Goal: Learn about a topic: Learn about a topic

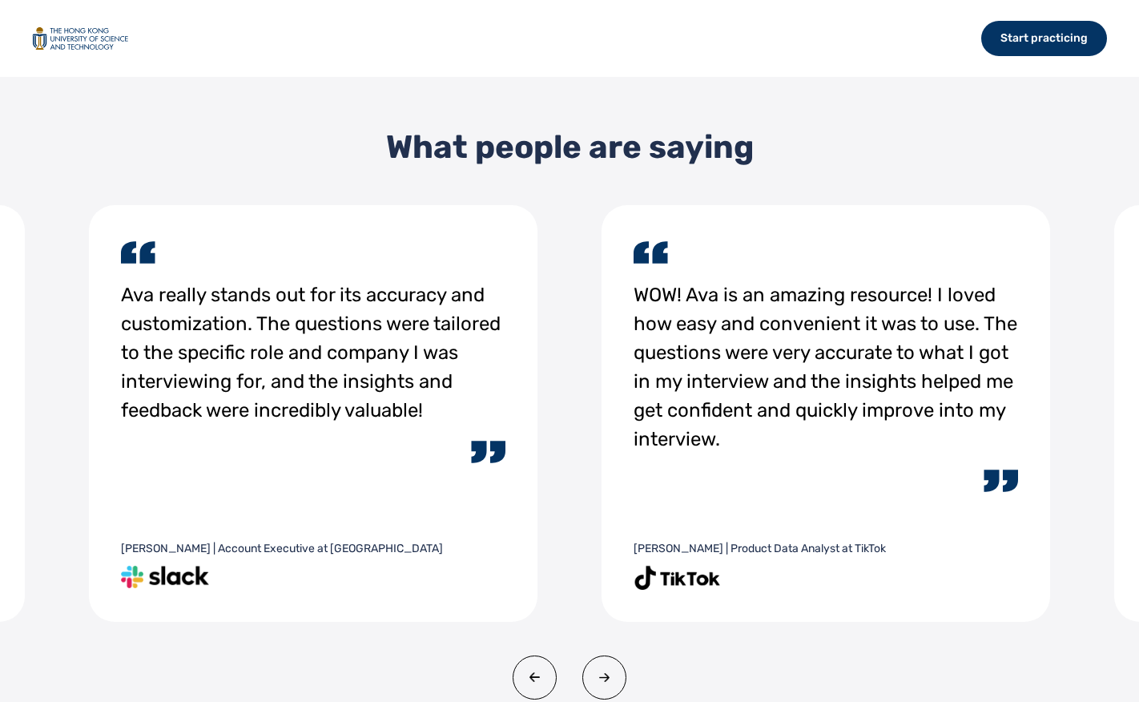
scroll to position [2064, 0]
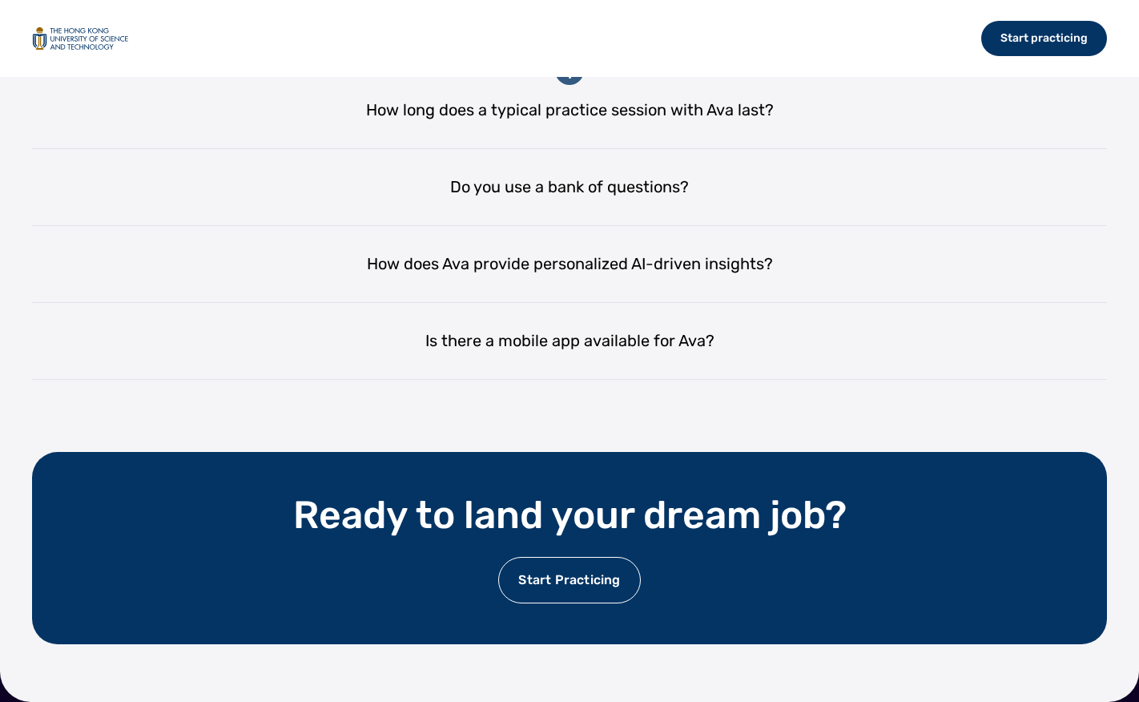
scroll to position [3124, 0]
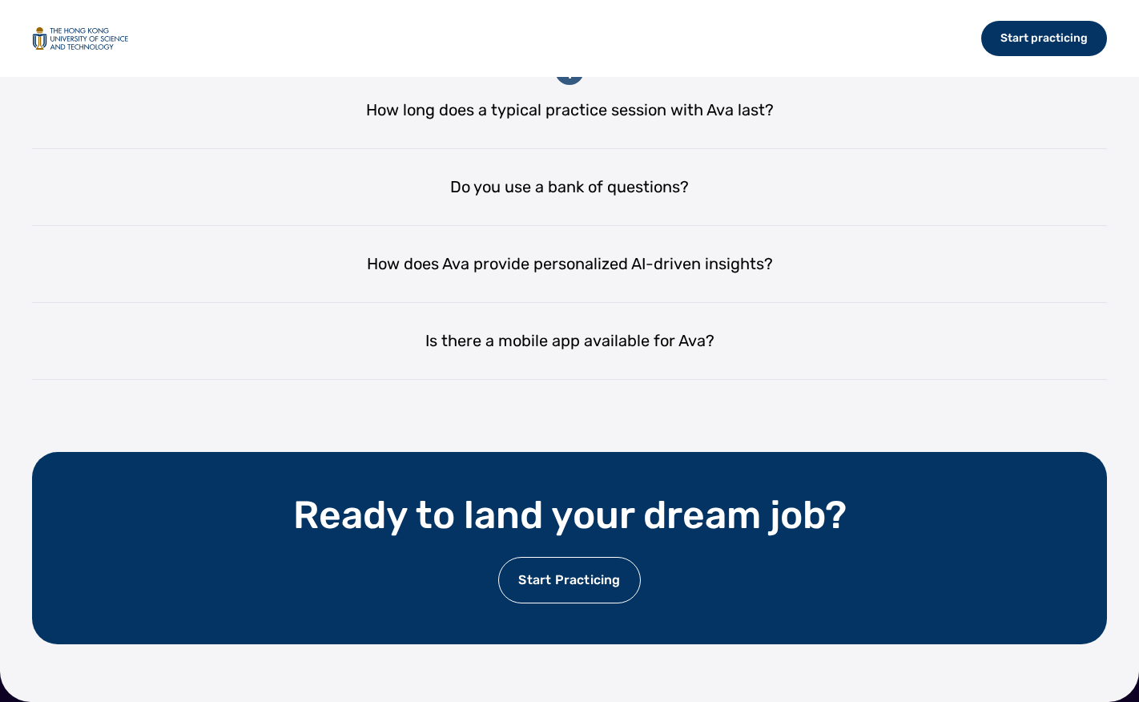
click at [574, 72] on div "Can Ava help with specific interview formats, such as behavioral or technical i…" at bounding box center [569, 33] width 1075 height 77
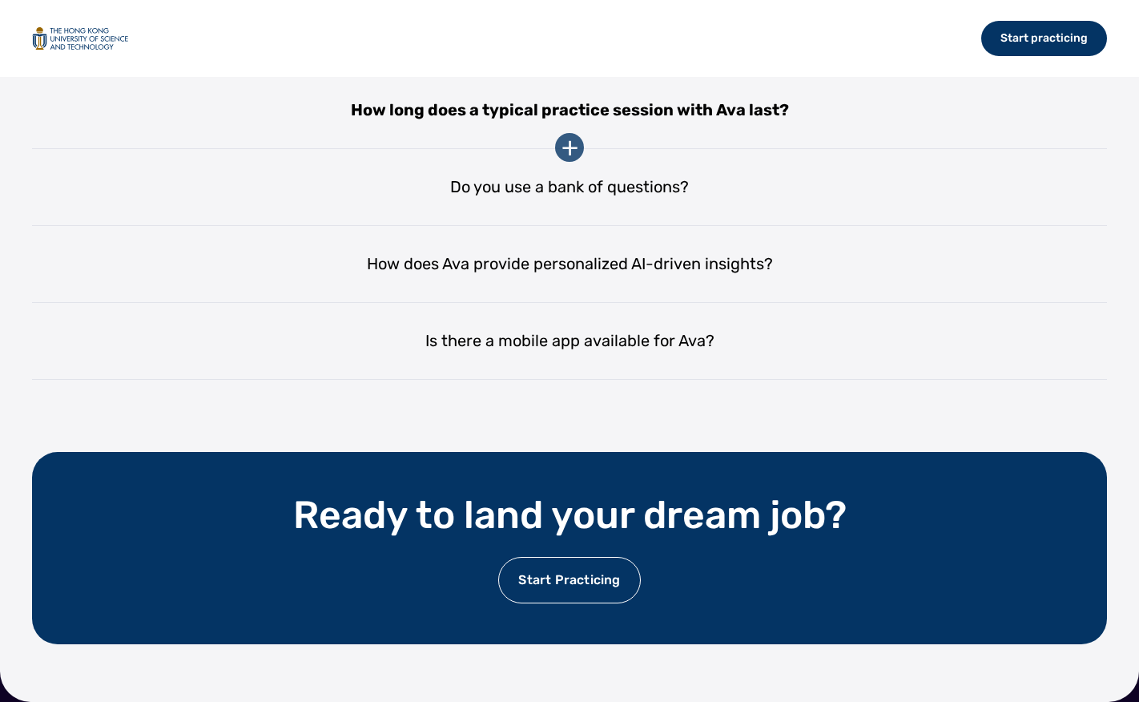
click at [568, 149] on div "How long does a typical practice session with Ava last?" at bounding box center [569, 110] width 1075 height 77
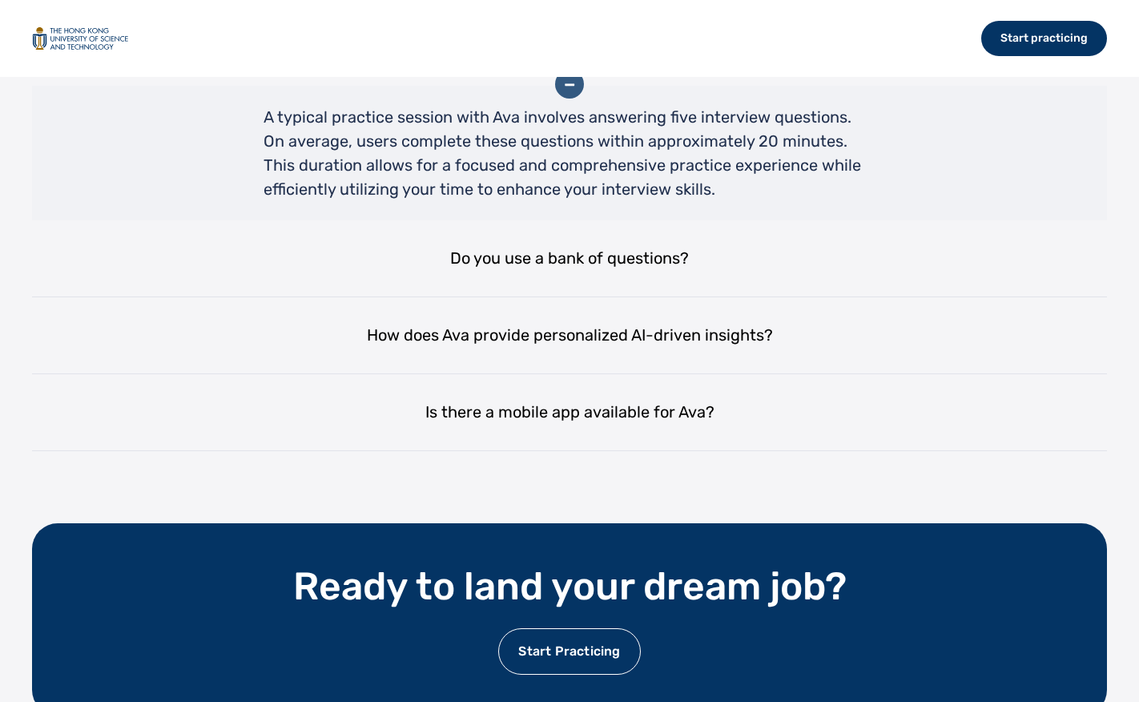
click at [566, 99] on div "-" at bounding box center [569, 84] width 29 height 29
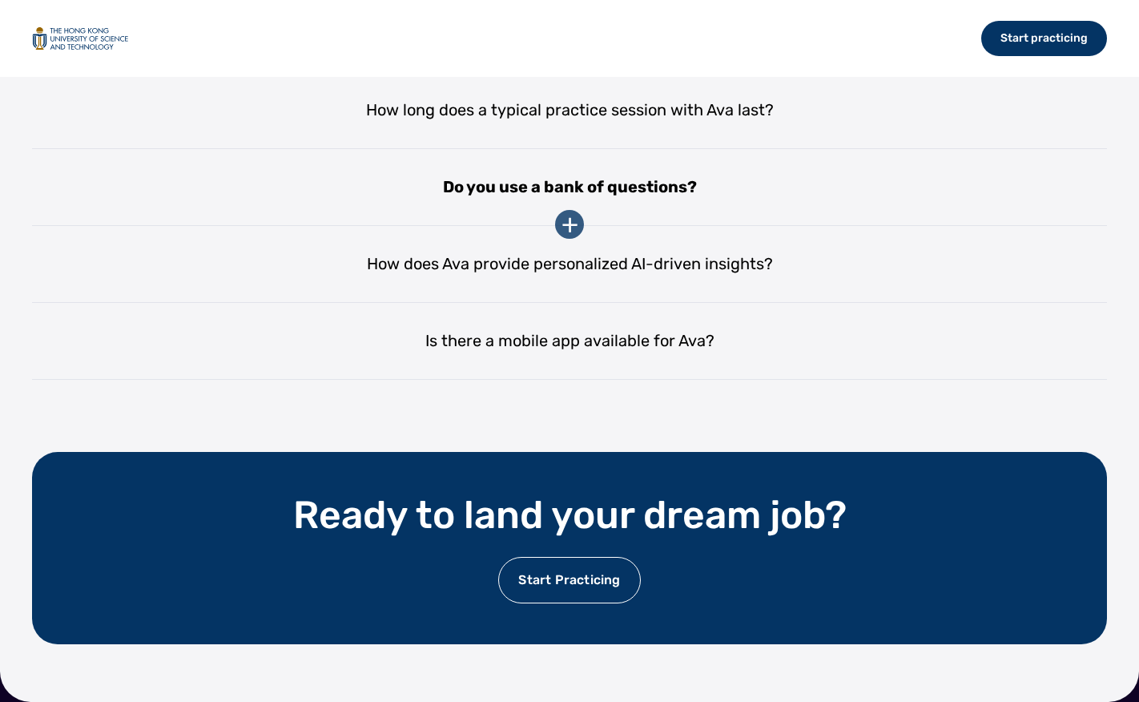
click at [562, 226] on div "Do you use a bank of questions?" at bounding box center [569, 187] width 1075 height 77
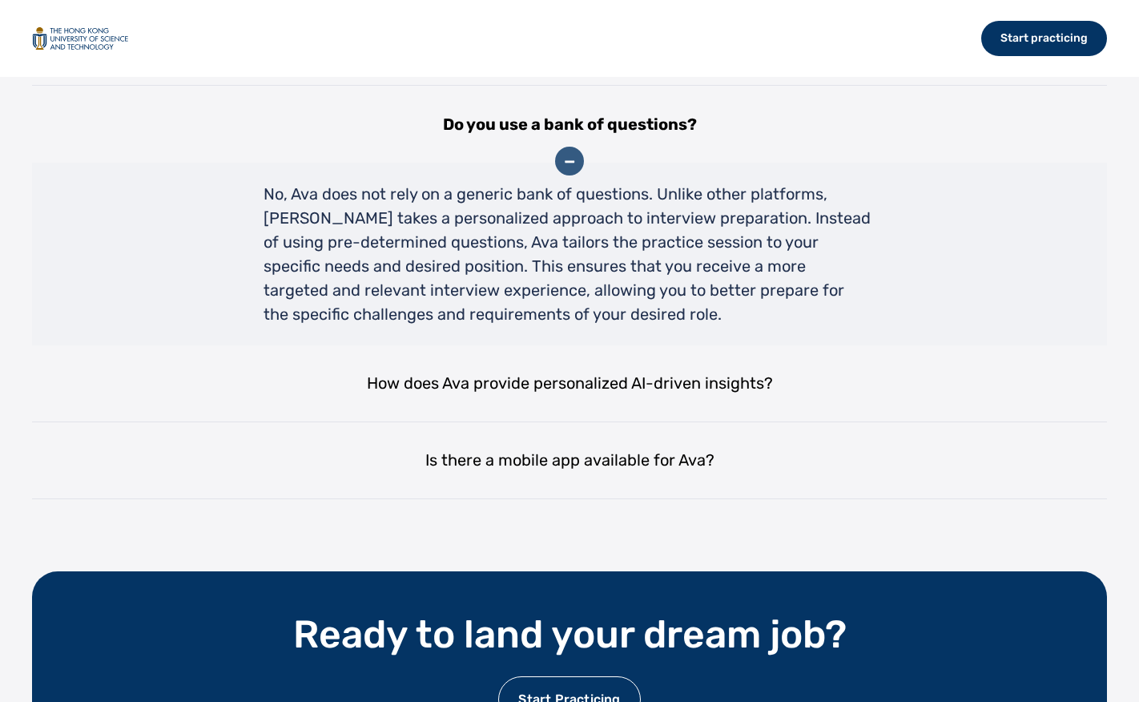
click at [564, 175] on div "-" at bounding box center [569, 161] width 29 height 29
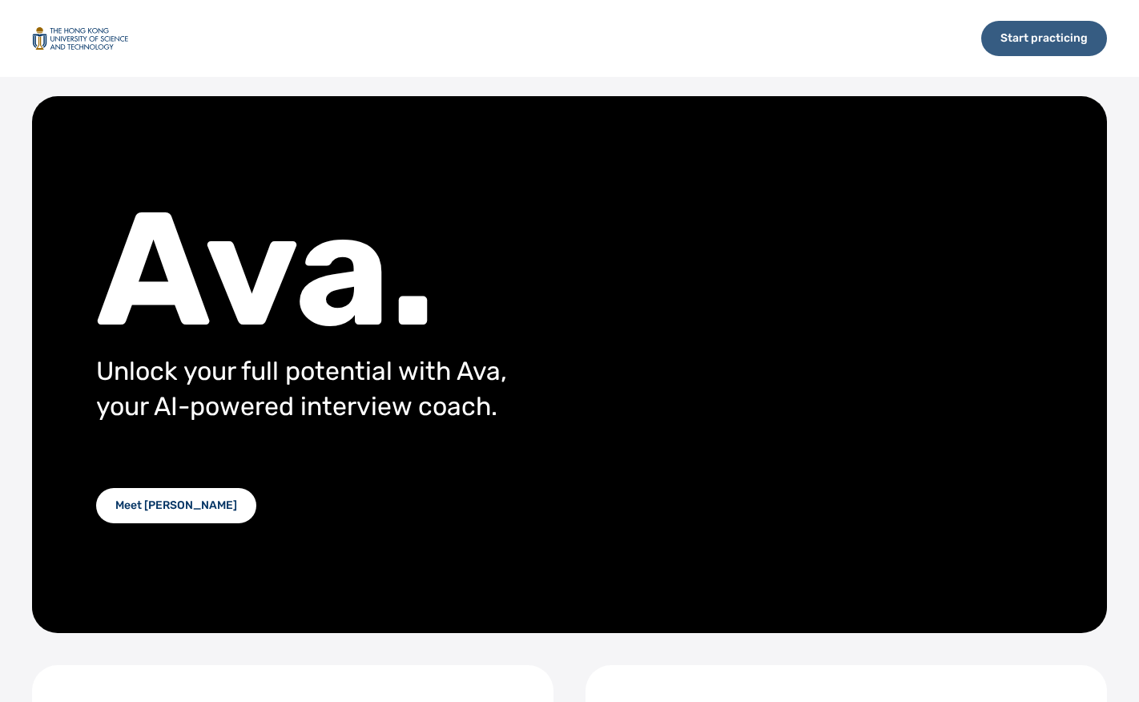
scroll to position [0, 0]
click at [1036, 31] on div "Start practicing" at bounding box center [1044, 38] width 126 height 35
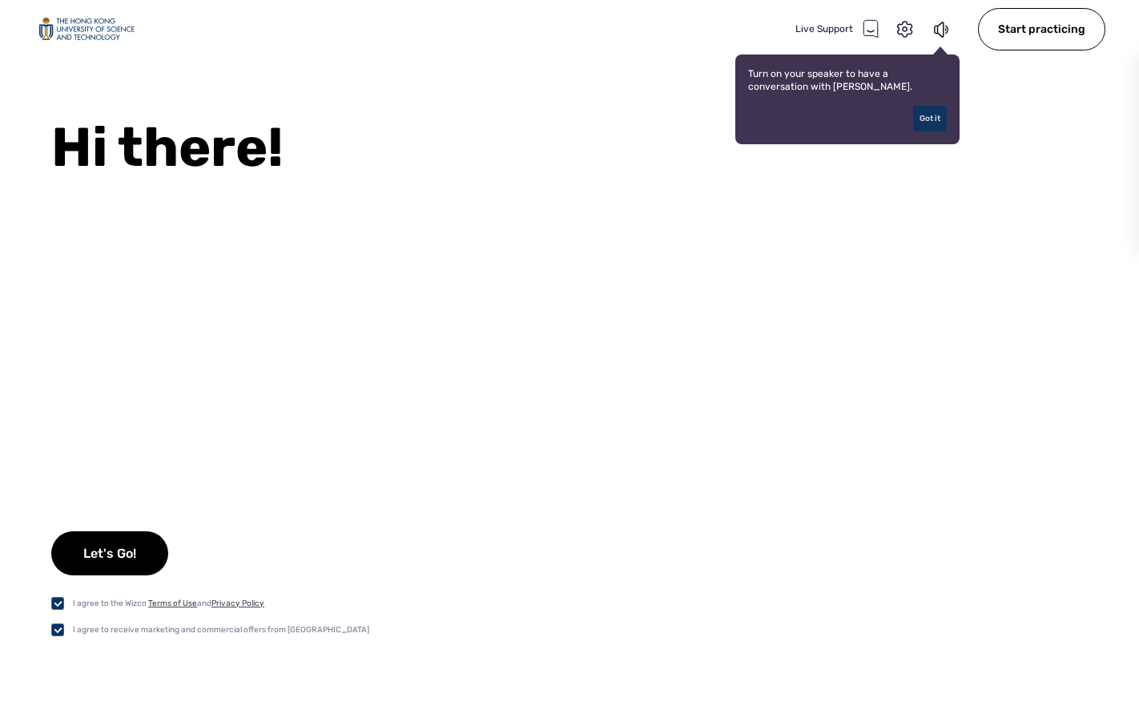
click at [933, 125] on div "Got it" at bounding box center [930, 119] width 34 height 26
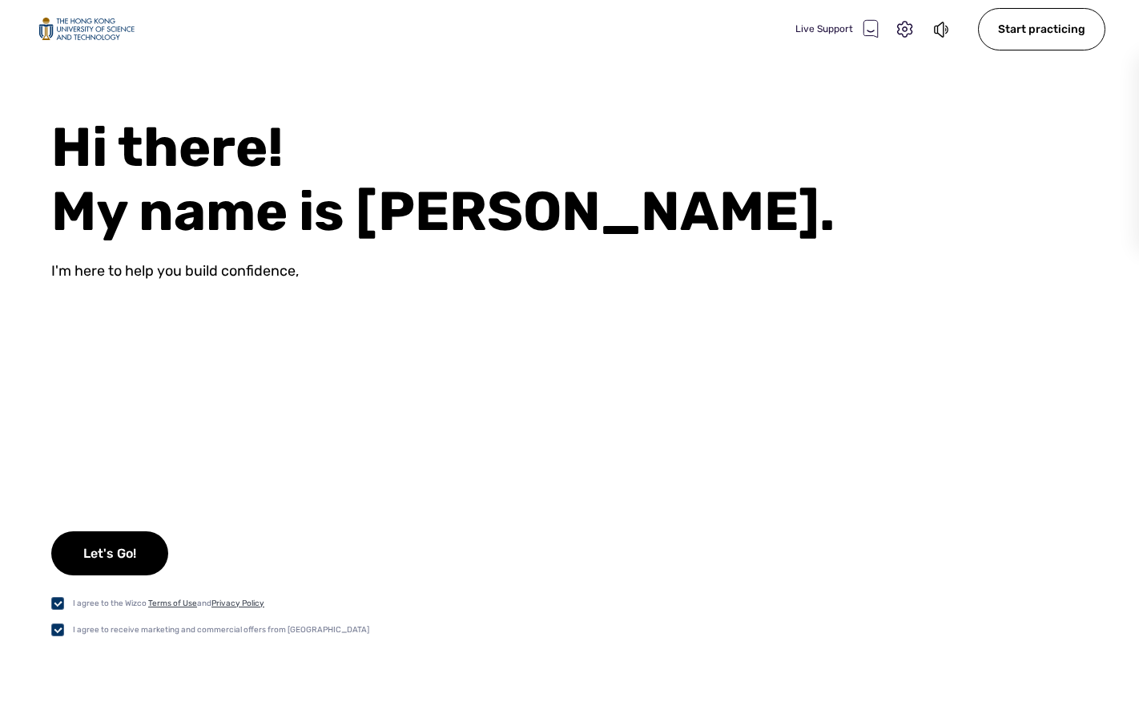
click at [107, 625] on div "I agree to receive marketing and commercial offers from [GEOGRAPHIC_DATA]" at bounding box center [221, 629] width 296 height 13
click at [51, 627] on label at bounding box center [62, 629] width 22 height 17
checkbox input "false"
click at [179, 597] on div "I agree to the Wizco Terms of Use and Privacy Policy" at bounding box center [168, 603] width 191 height 13
click at [180, 610] on div "I agree to the Wizco Terms of Use and Privacy Policy" at bounding box center [210, 602] width 318 height 17
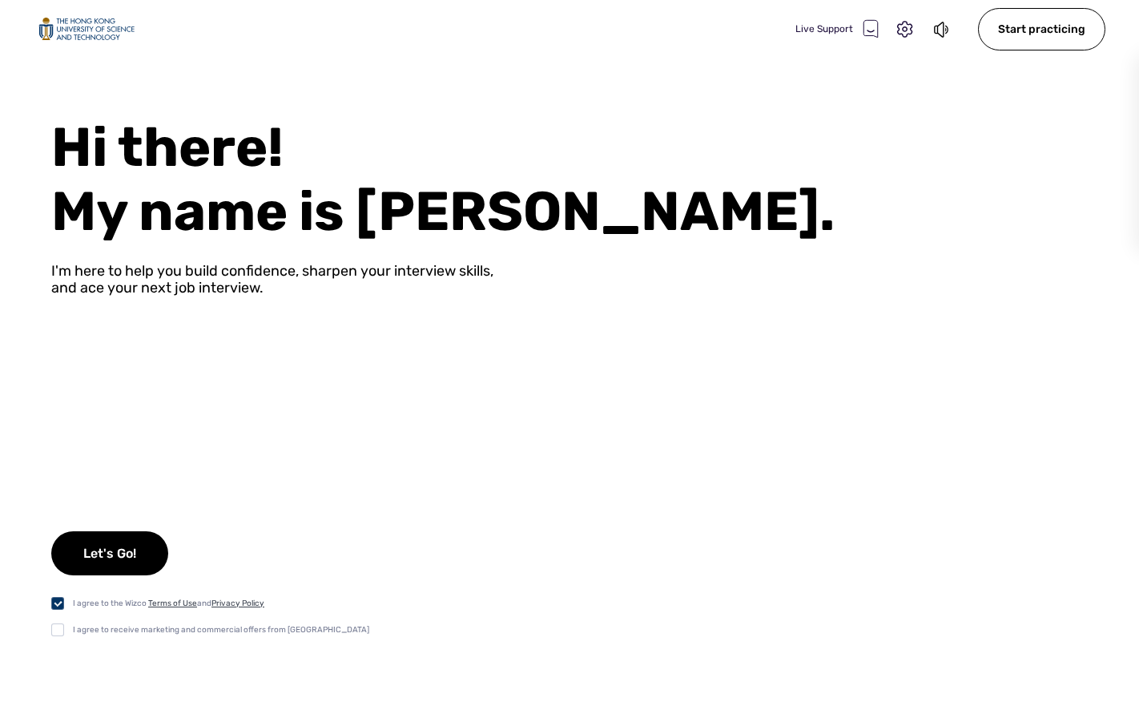
click at [180, 603] on link "Terms of Use" at bounding box center [172, 603] width 49 height 10
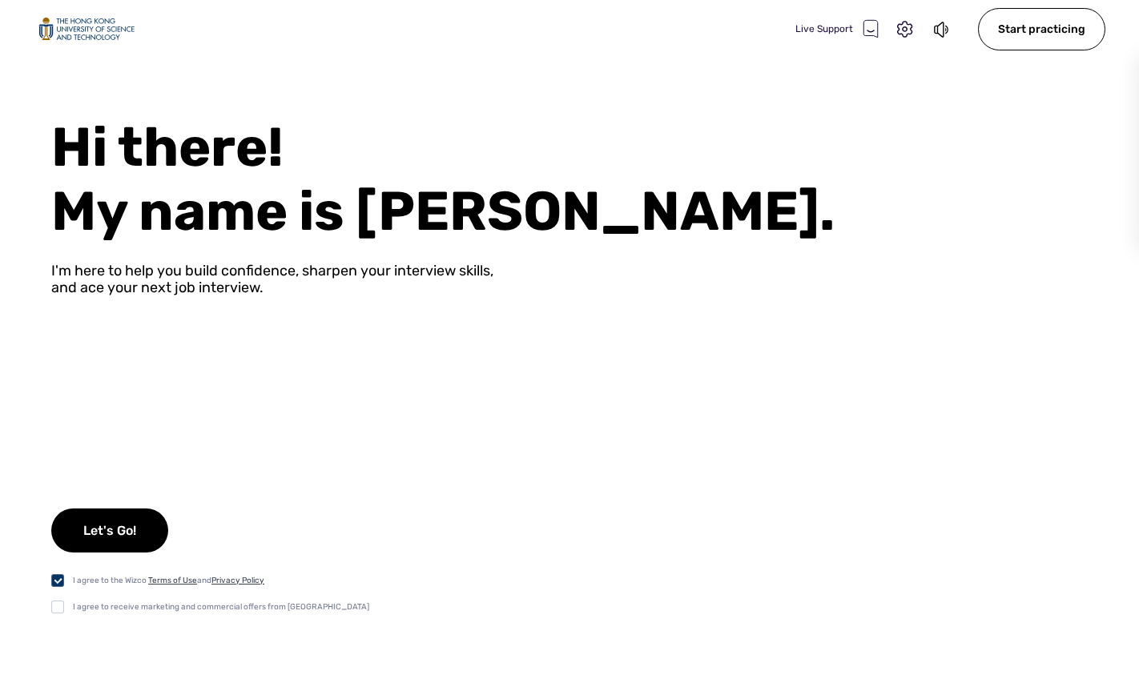
click at [231, 578] on link "Privacy Policy" at bounding box center [238, 581] width 53 height 10
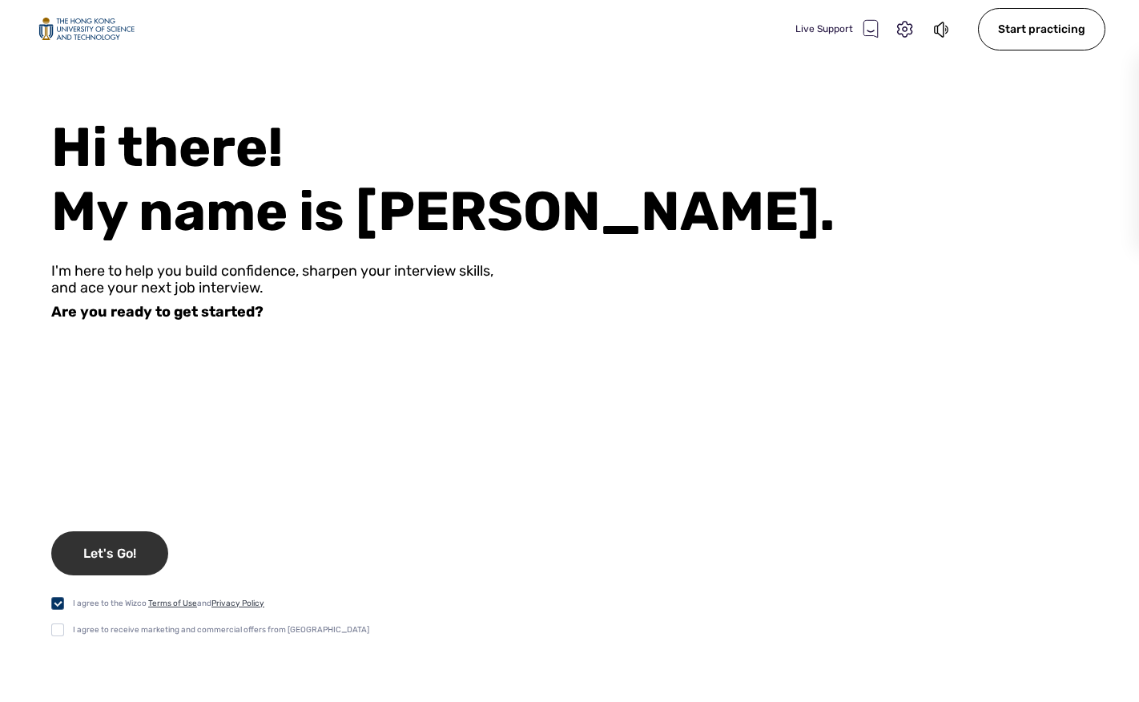
click at [135, 556] on div "Let's Go!" at bounding box center [109, 553] width 117 height 44
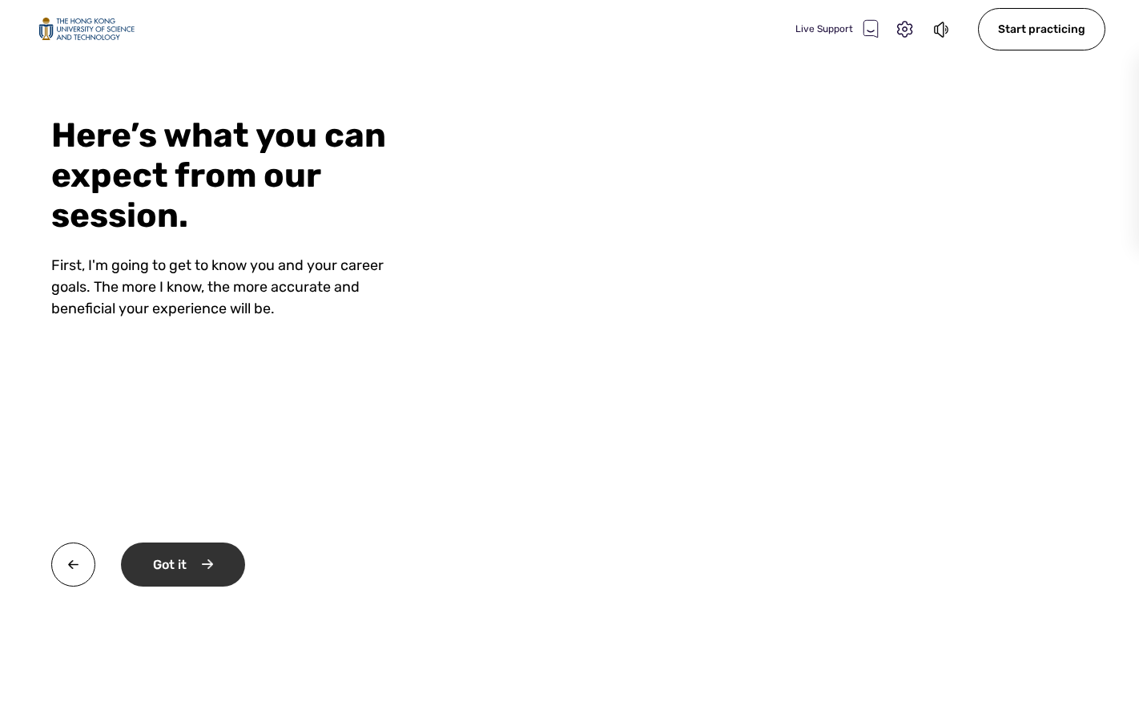
click at [203, 559] on div "Got it" at bounding box center [183, 564] width 124 height 44
click at [175, 574] on div "Okay" at bounding box center [181, 564] width 121 height 44
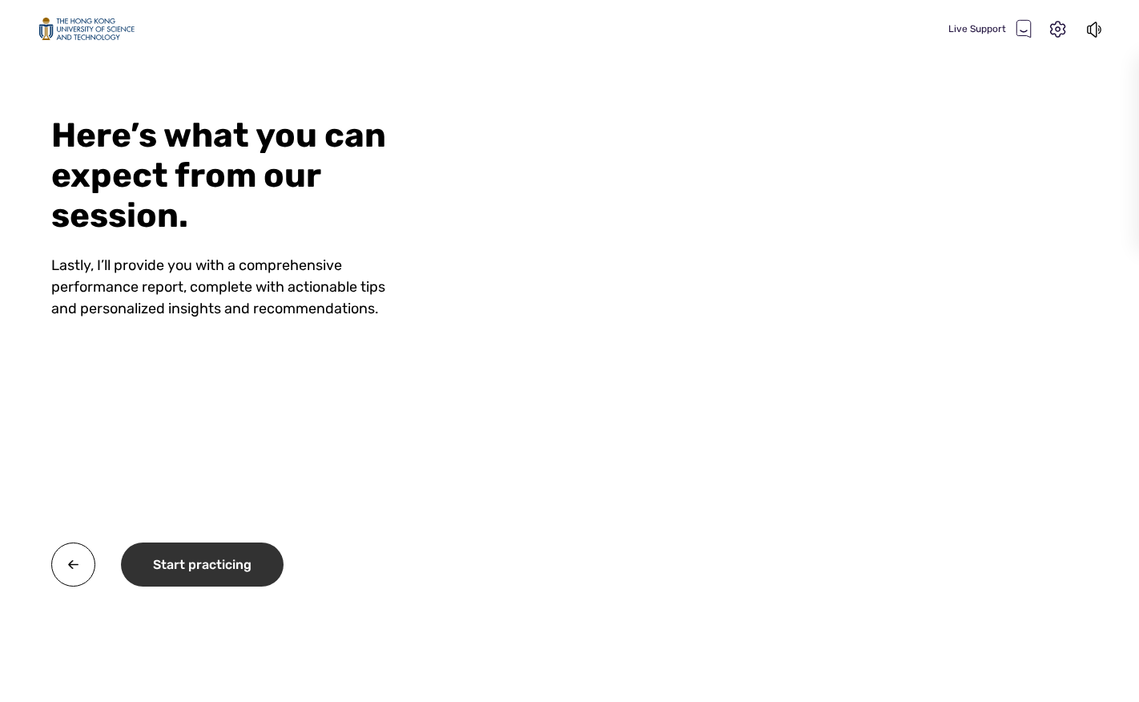
click at [193, 558] on div "Start practicing" at bounding box center [202, 564] width 163 height 44
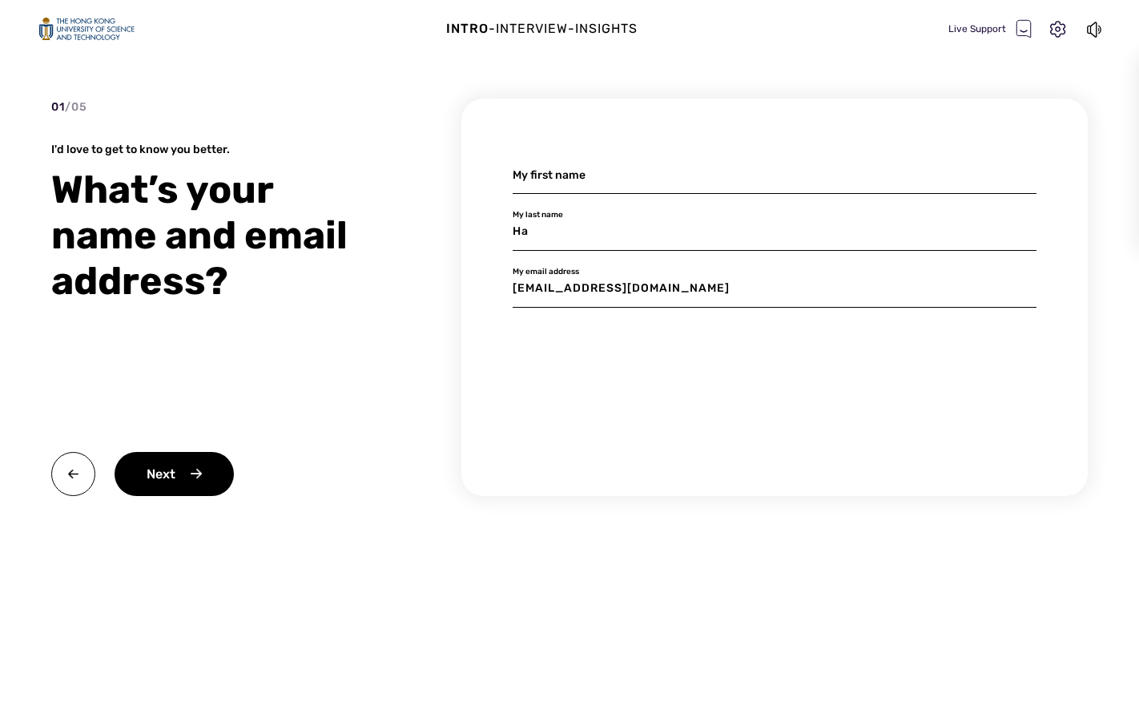
type input "H"
type input "Hong"
click at [187, 474] on div "Next" at bounding box center [174, 474] width 119 height 44
type input "Hao"
click at [202, 461] on div "Next" at bounding box center [174, 474] width 119 height 44
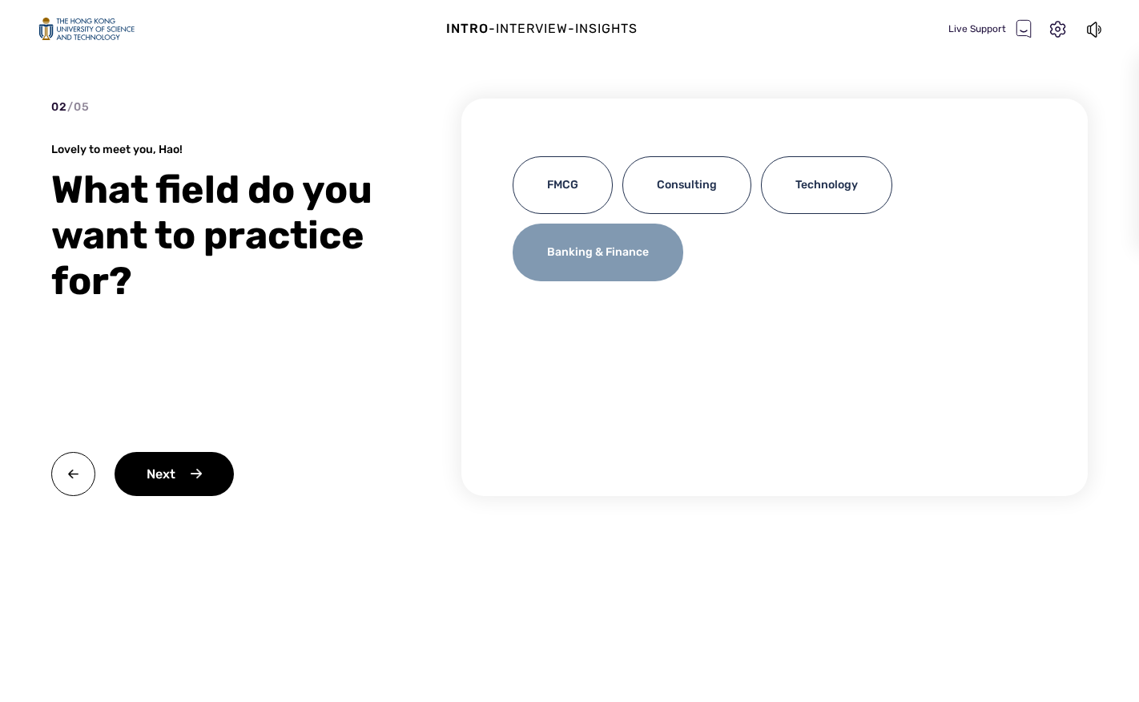
click at [655, 266] on div "Banking & Finance" at bounding box center [598, 253] width 171 height 58
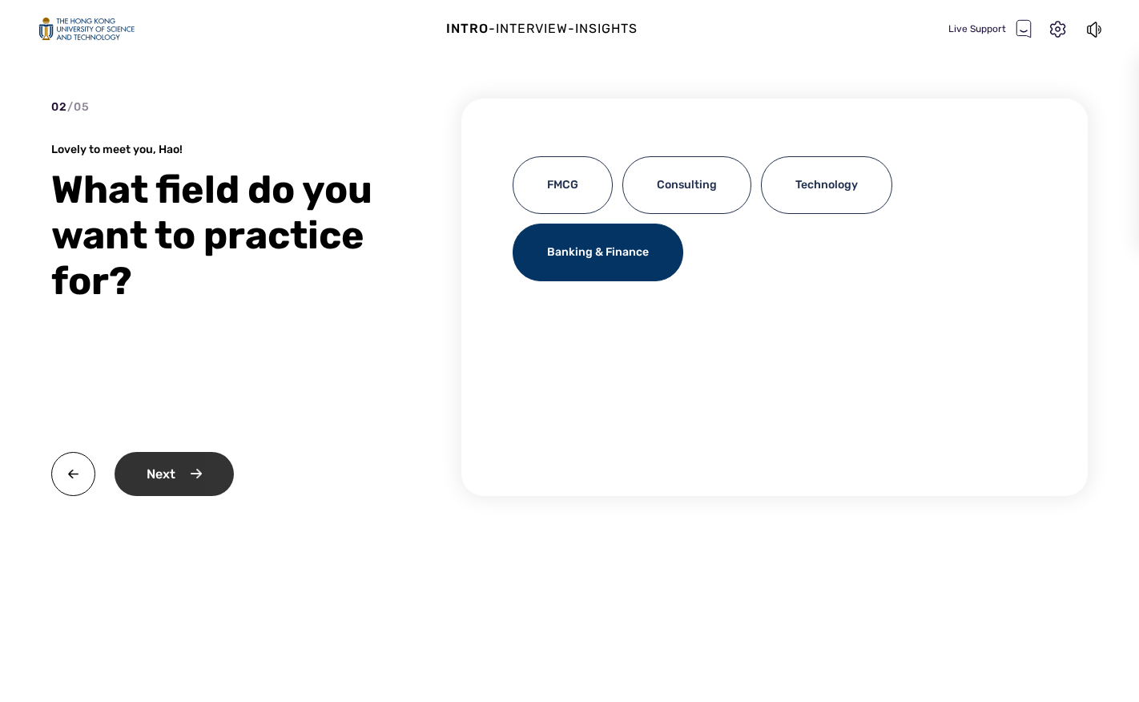
click at [223, 475] on div "Next" at bounding box center [174, 474] width 119 height 44
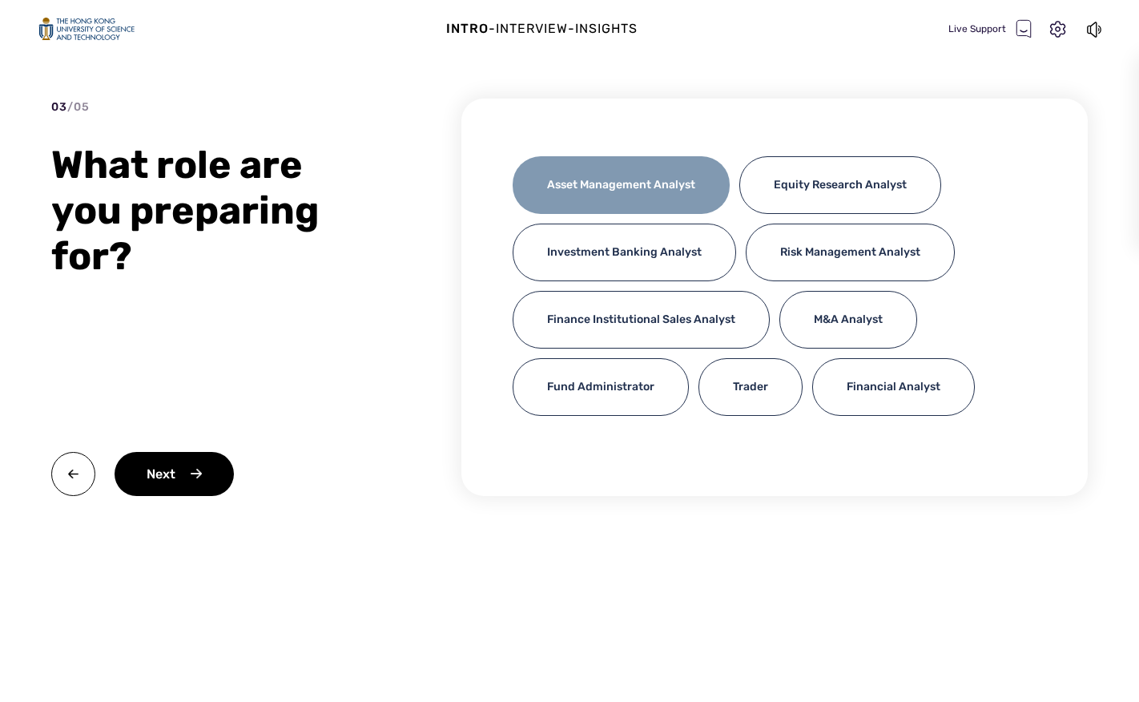
click at [658, 193] on div "Asset Management Analyst" at bounding box center [621, 185] width 217 height 58
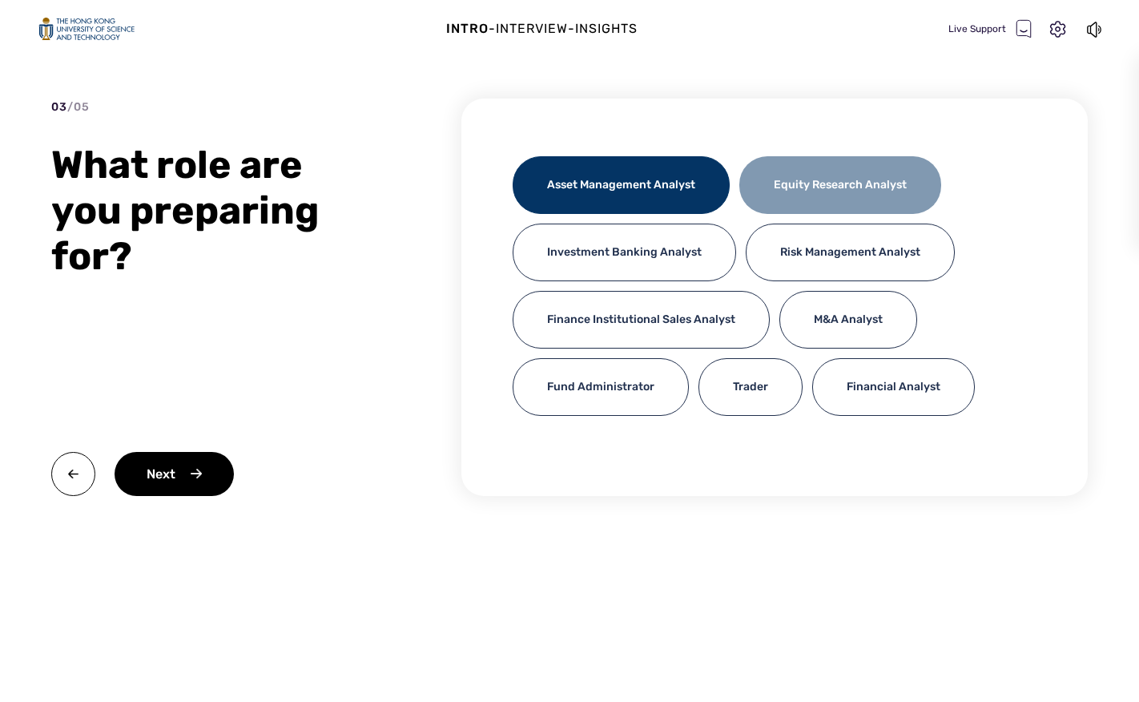
click at [830, 177] on div "Equity Research Analyst" at bounding box center [841, 185] width 202 height 58
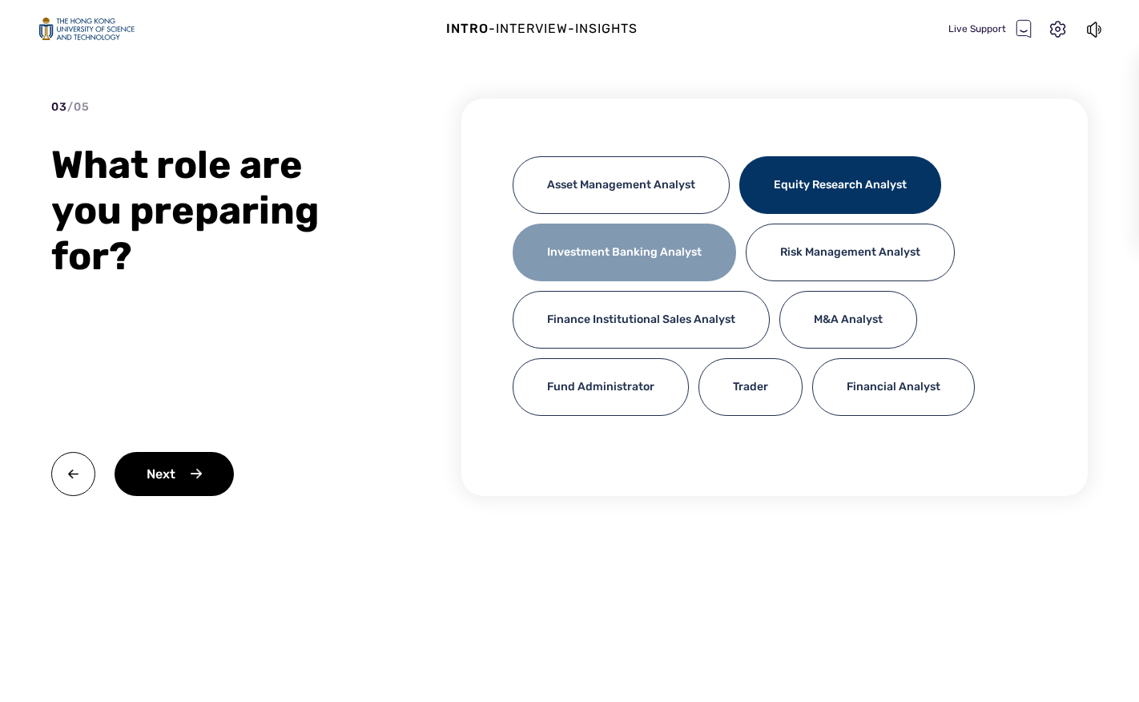
click at [588, 256] on div "Investment Banking Analyst" at bounding box center [625, 253] width 224 height 58
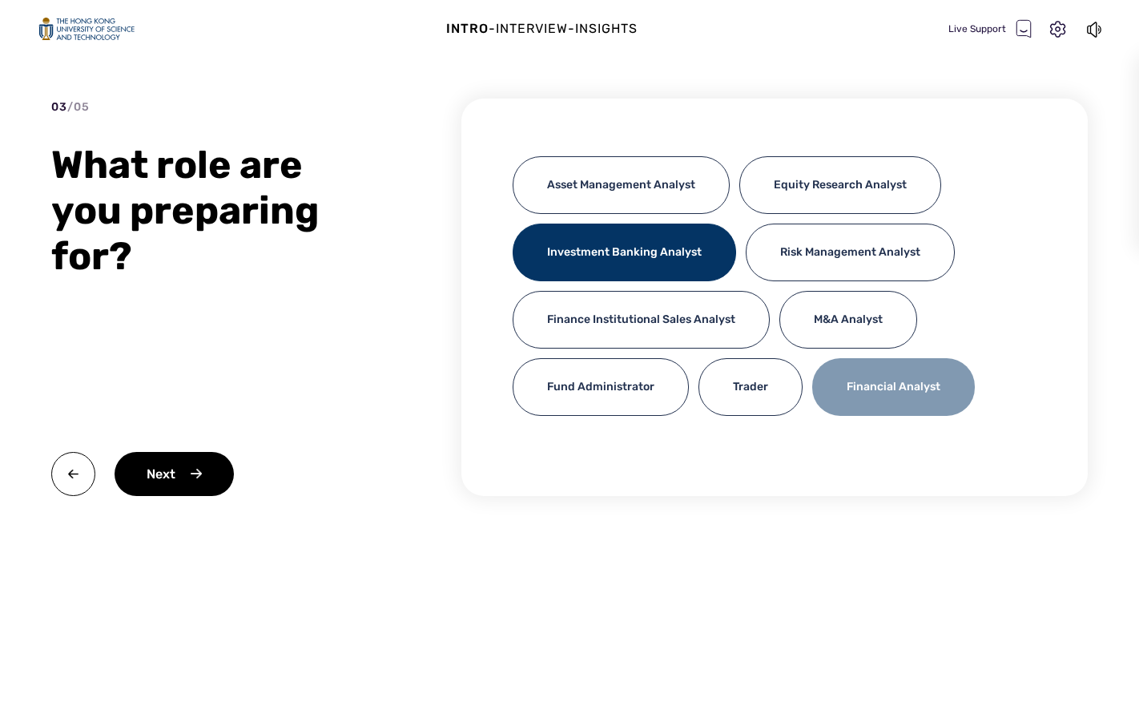
click at [860, 393] on div "Financial Analyst" at bounding box center [893, 387] width 163 height 58
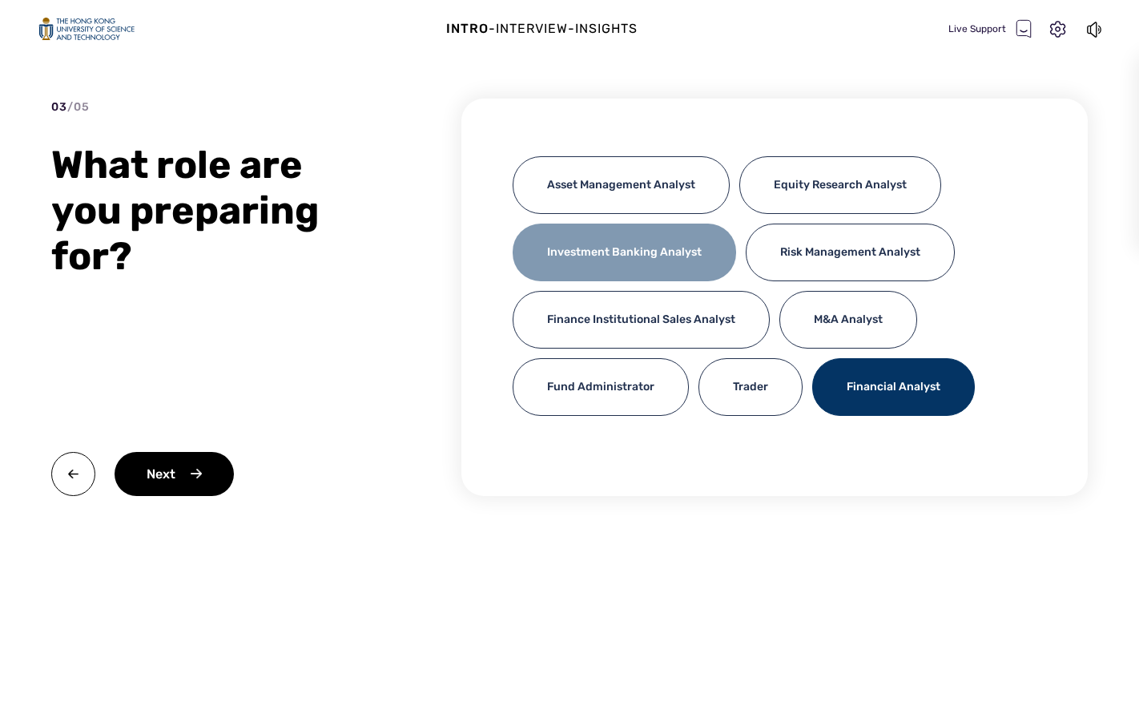
click at [576, 273] on div "Investment Banking Analyst" at bounding box center [625, 253] width 224 height 58
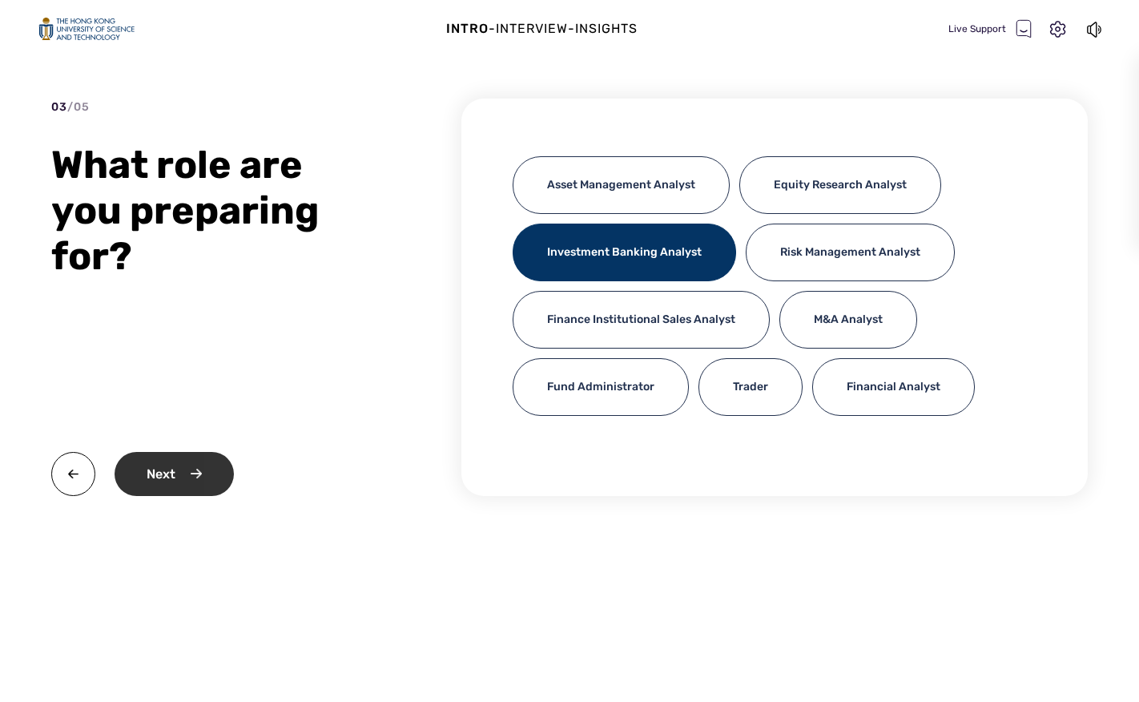
click at [191, 484] on div "Next" at bounding box center [174, 474] width 119 height 44
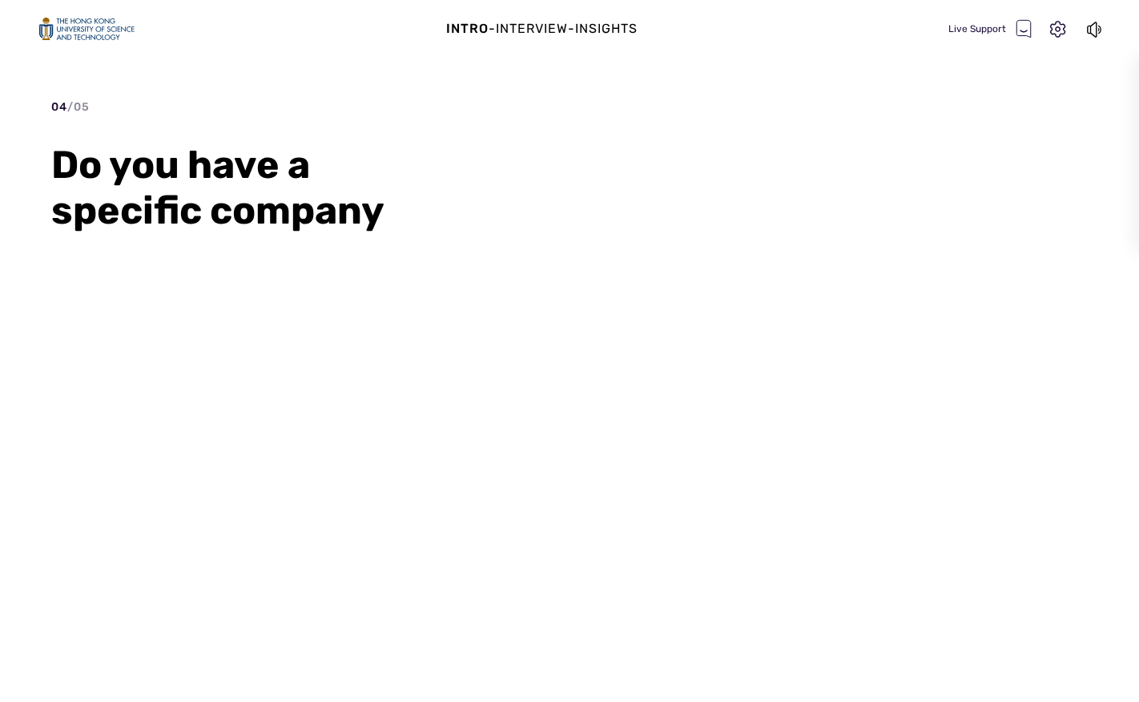
click at [361, 339] on div "04 / 05 Do you have a specific company" at bounding box center [219, 297] width 337 height 397
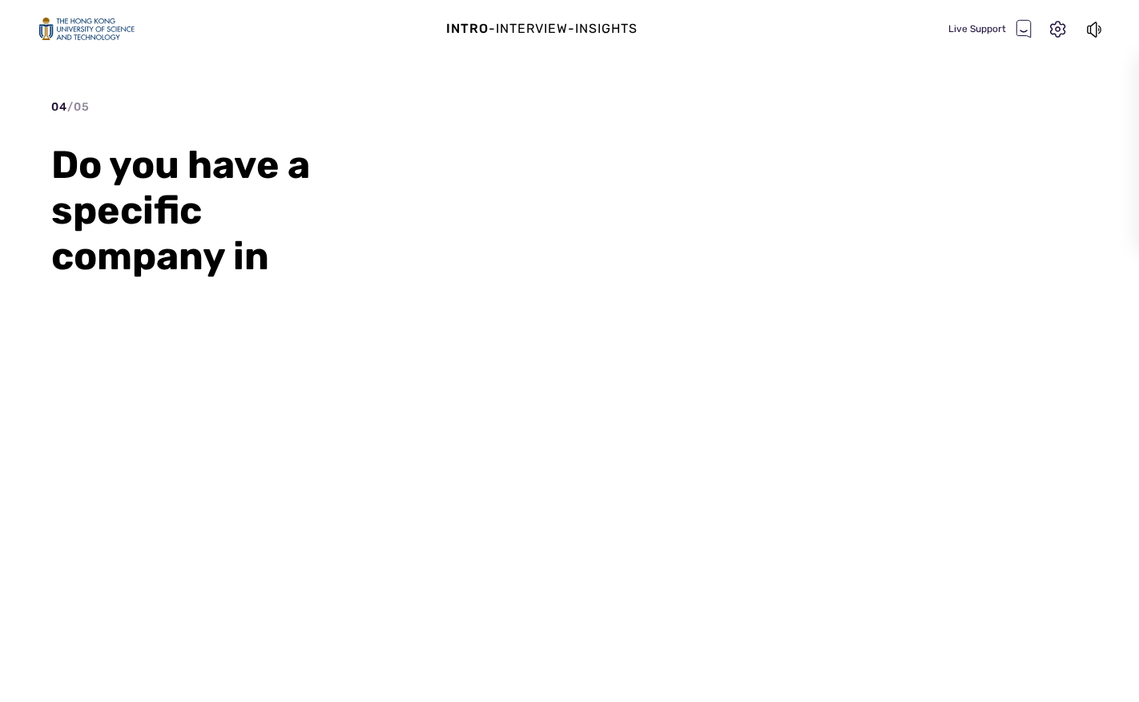
click at [353, 339] on div "04 / 05 Do you have a specific company in" at bounding box center [219, 297] width 337 height 397
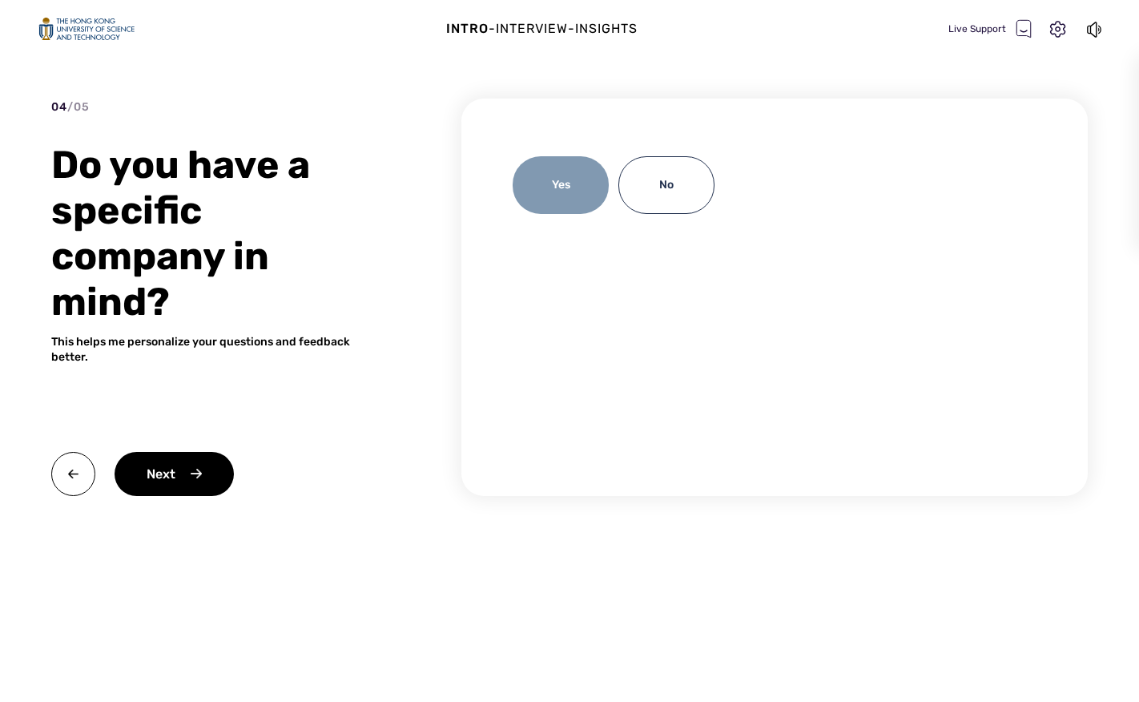
click at [564, 179] on div "Yes" at bounding box center [561, 185] width 96 height 58
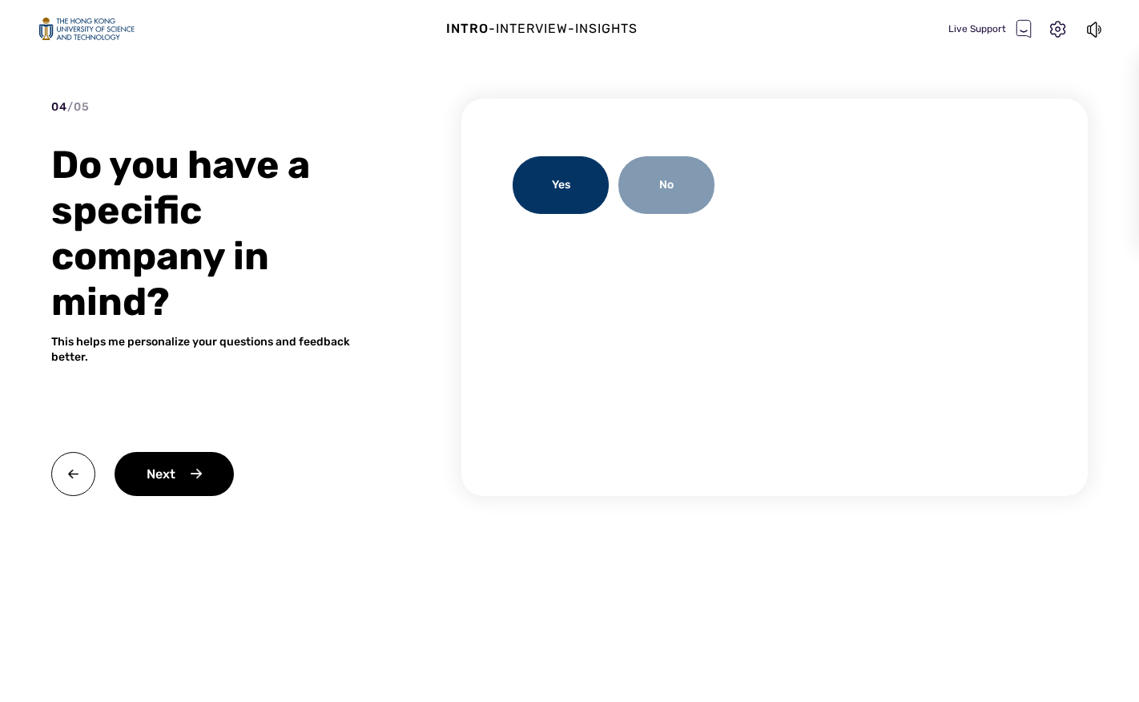
click at [690, 192] on div "No" at bounding box center [667, 185] width 96 height 58
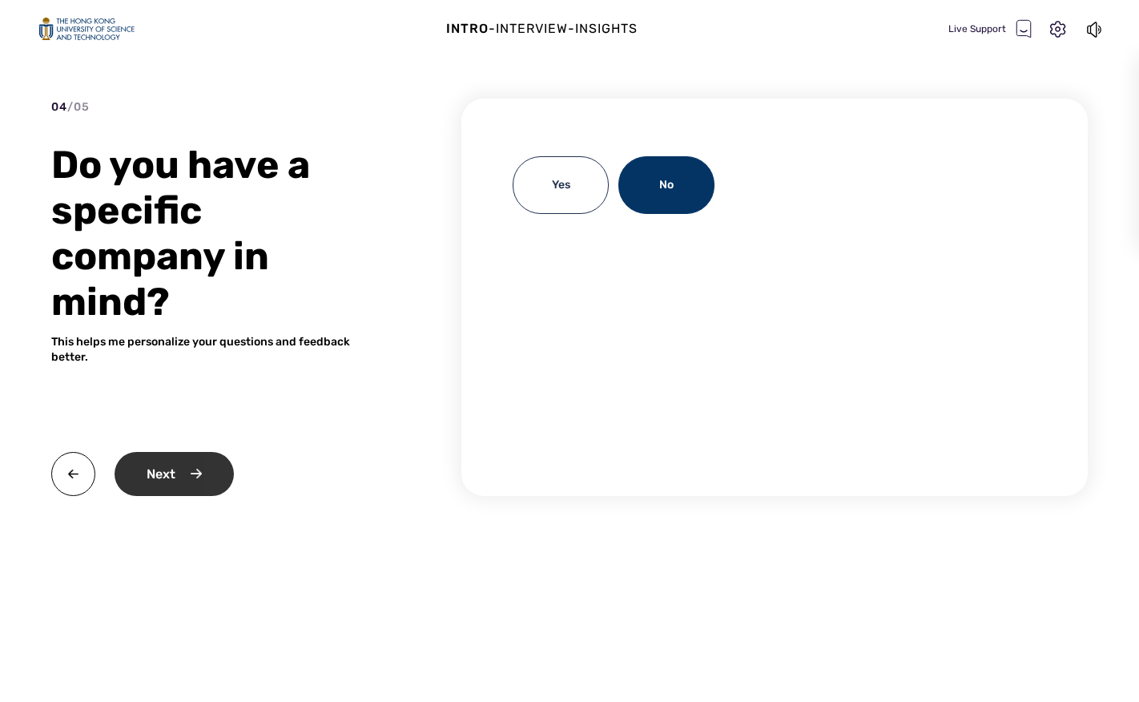
click at [159, 492] on div "Next" at bounding box center [174, 474] width 119 height 44
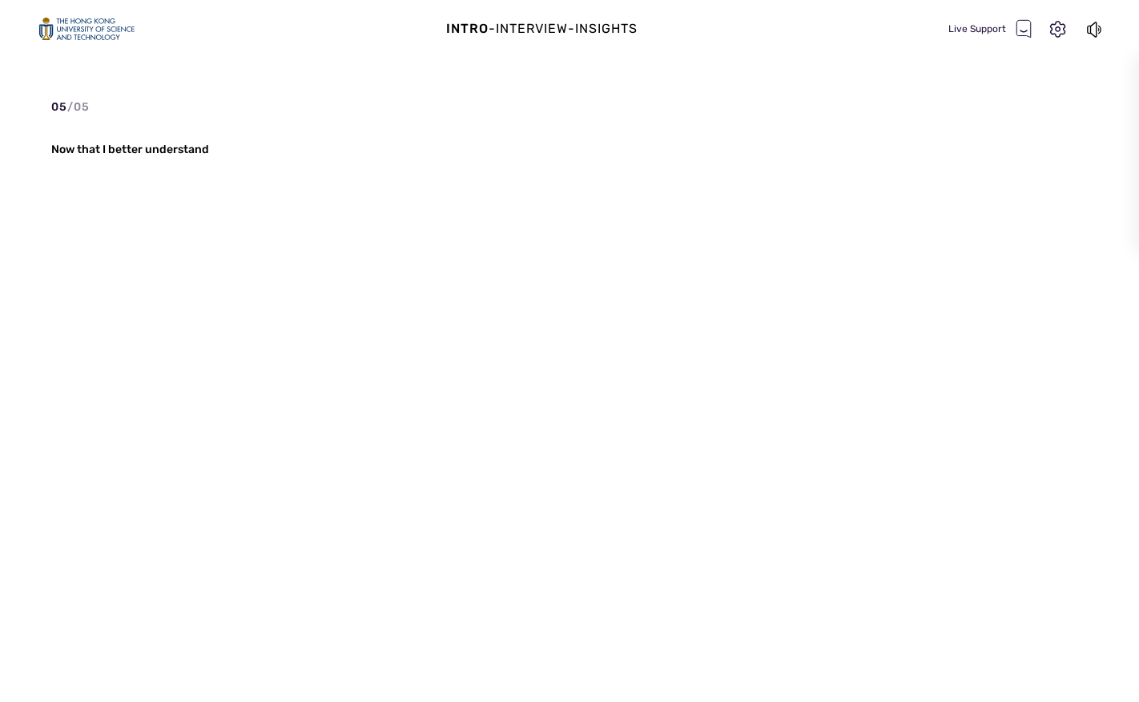
click at [441, 309] on div "05 / 05 Now that I better understand" at bounding box center [569, 326] width 1037 height 455
click at [429, 311] on div "05 / 05 Now that I better understand" at bounding box center [569, 326] width 1037 height 455
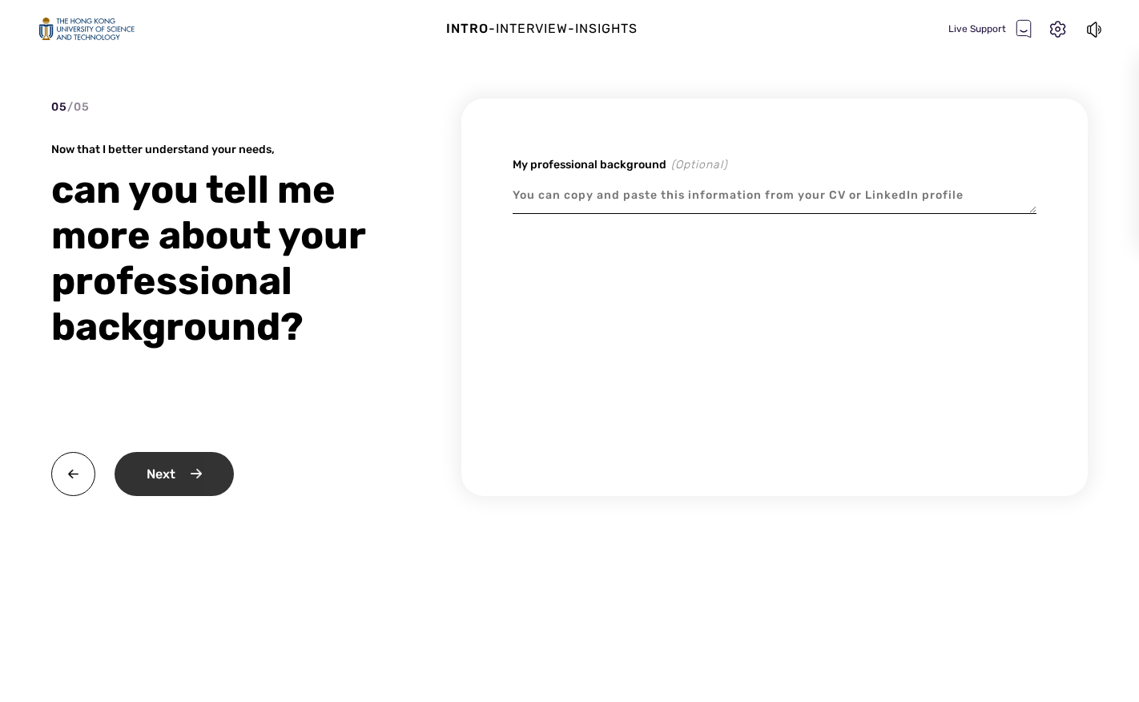
click at [182, 471] on div "Next" at bounding box center [174, 474] width 119 height 44
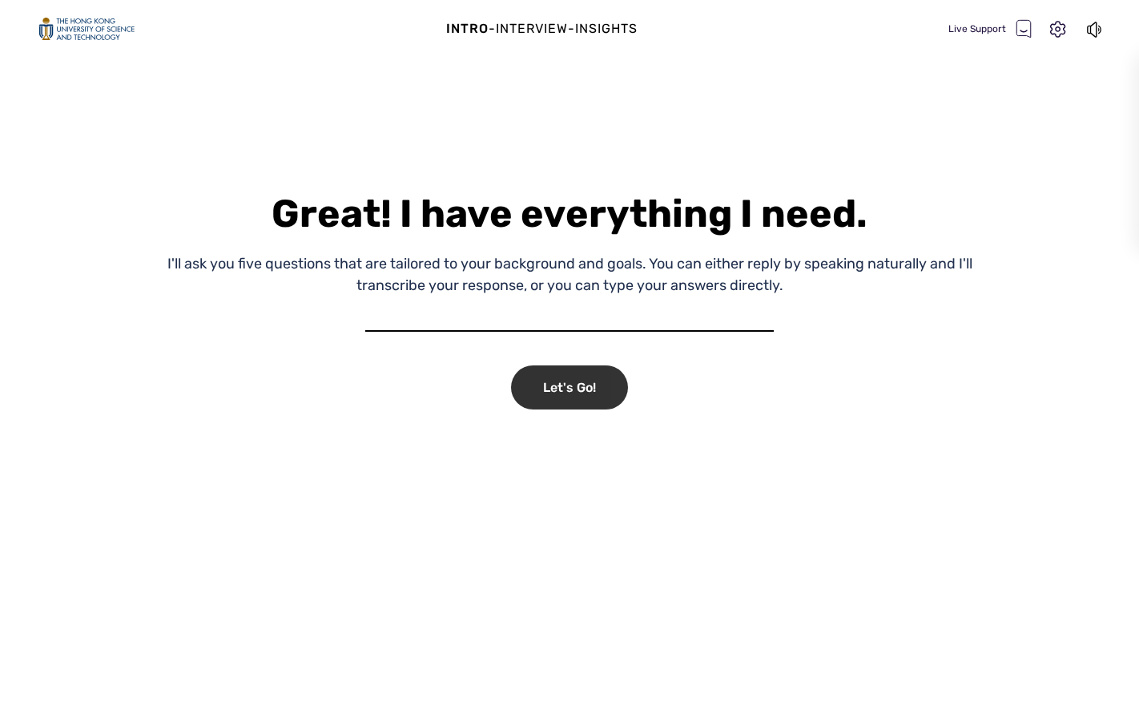
click at [540, 381] on div "Let's Go!" at bounding box center [569, 387] width 117 height 44
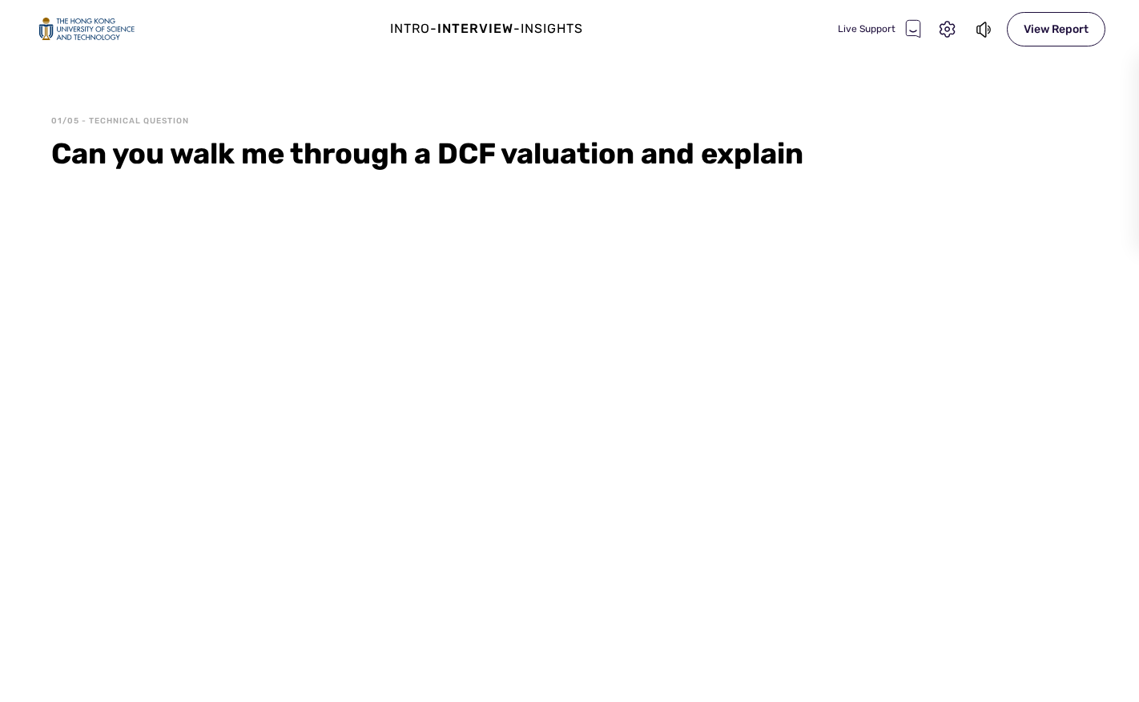
click at [400, 288] on div "01/05 - Technical Question Can you walk me through a DCF valuation and explain" at bounding box center [569, 408] width 1139 height 586
click at [382, 288] on div "01/05 - Technical Question Can you walk me through a DCF valuation and explain …" at bounding box center [569, 408] width 1139 height 586
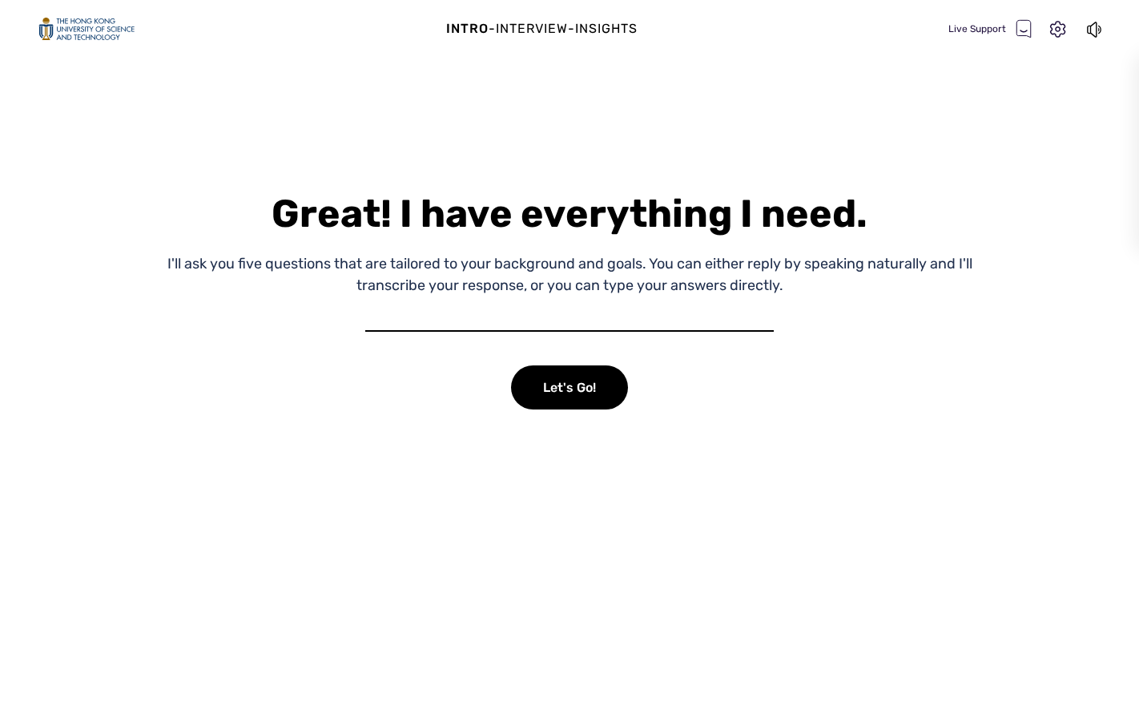
click at [360, 397] on div "Great! I have everything I need. I'll ask you five questions that are tailored …" at bounding box center [569, 408] width 1139 height 586
